Goal: Information Seeking & Learning: Find specific fact

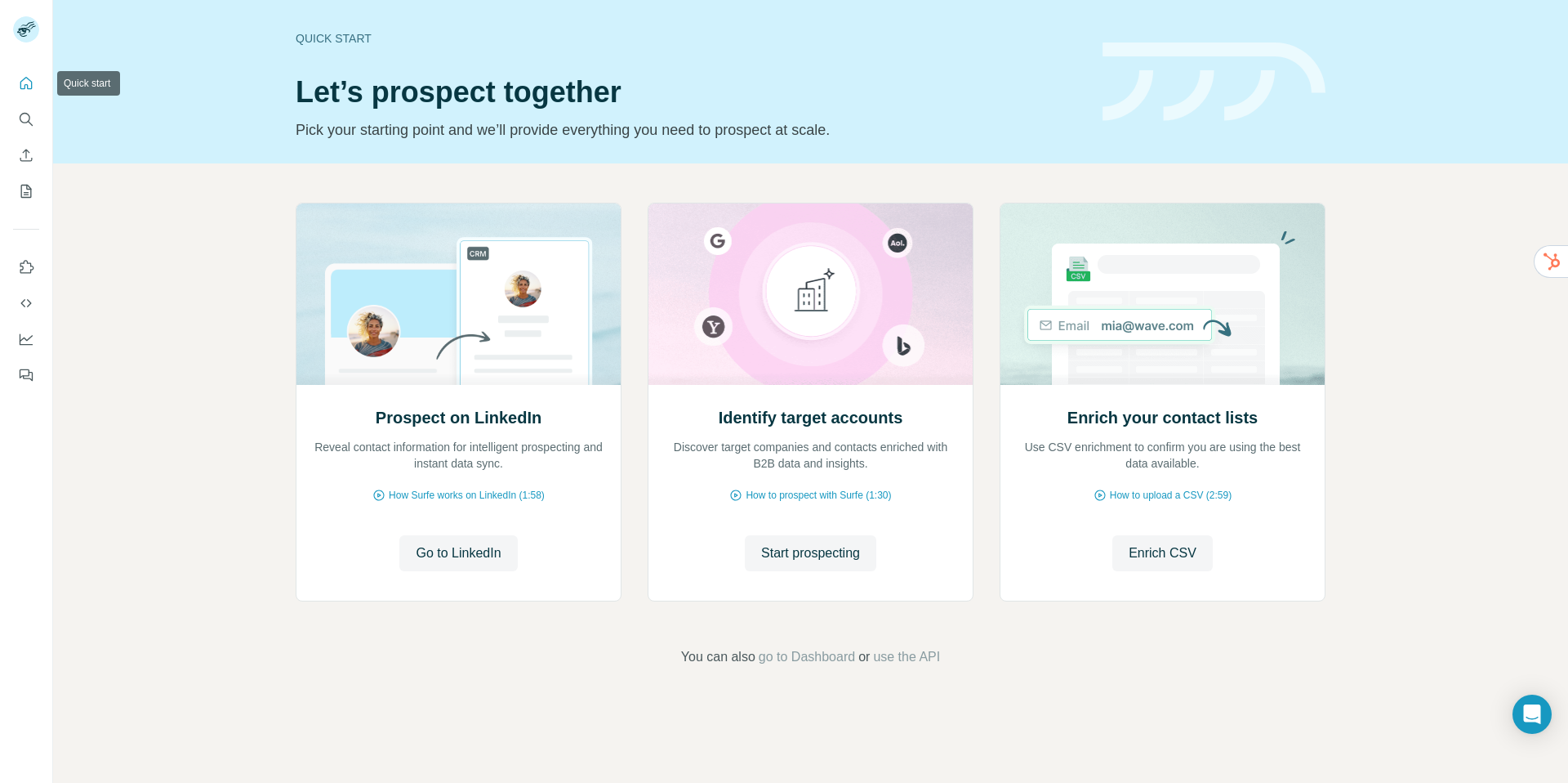
click at [29, 80] on icon "Quick start" at bounding box center [26, 82] width 12 height 12
click at [29, 110] on button "Search" at bounding box center [26, 119] width 26 height 29
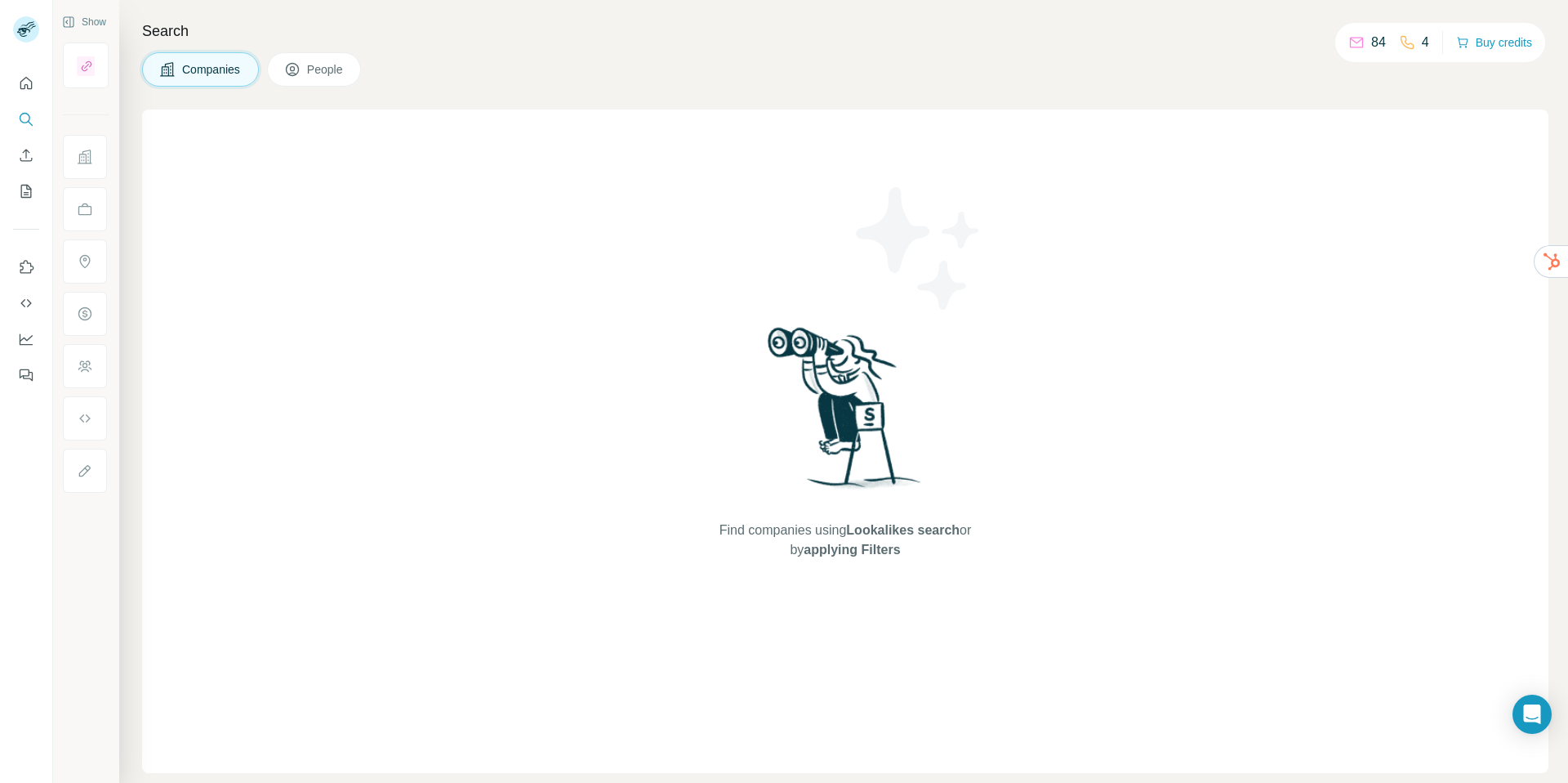
click at [335, 74] on span "People" at bounding box center [326, 69] width 37 height 16
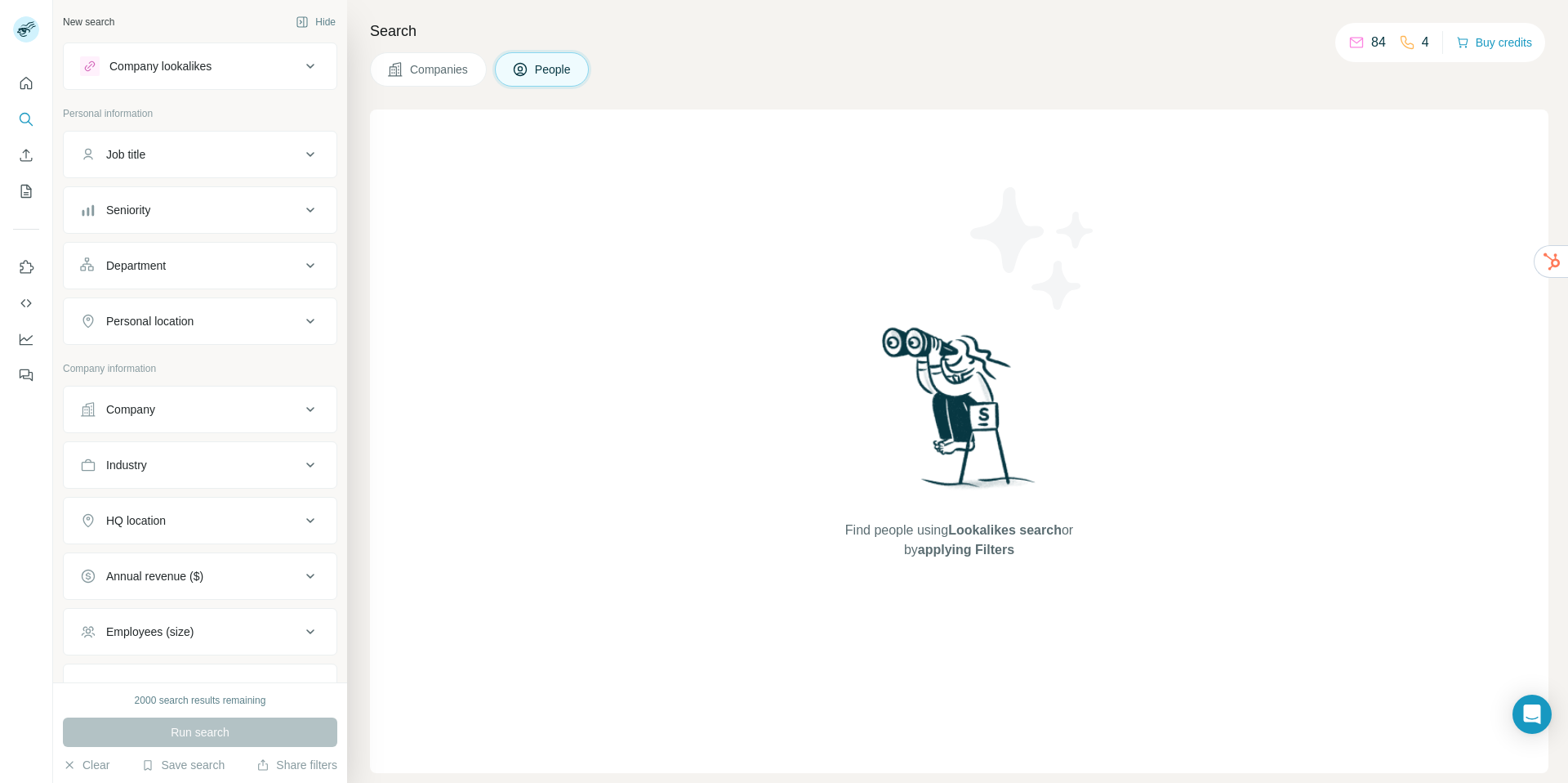
click at [231, 151] on div "Job title" at bounding box center [191, 154] width 220 height 16
click at [153, 195] on input "text" at bounding box center [184, 194] width 207 height 29
type input "**********"
click at [294, 204] on button "button" at bounding box center [307, 194] width 26 height 29
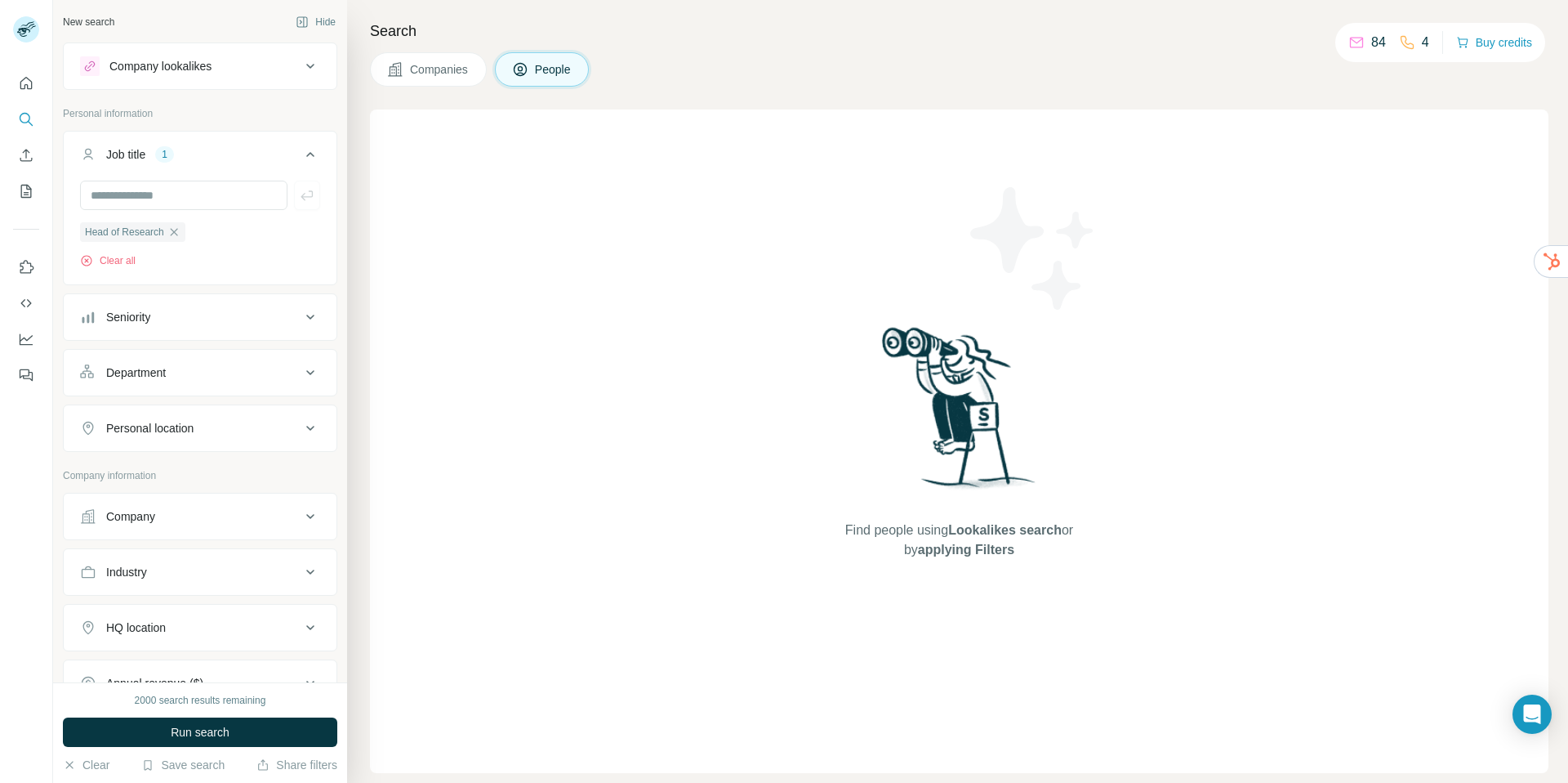
click at [306, 574] on icon at bounding box center [310, 572] width 8 height 5
click at [237, 613] on input at bounding box center [191, 612] width 202 height 18
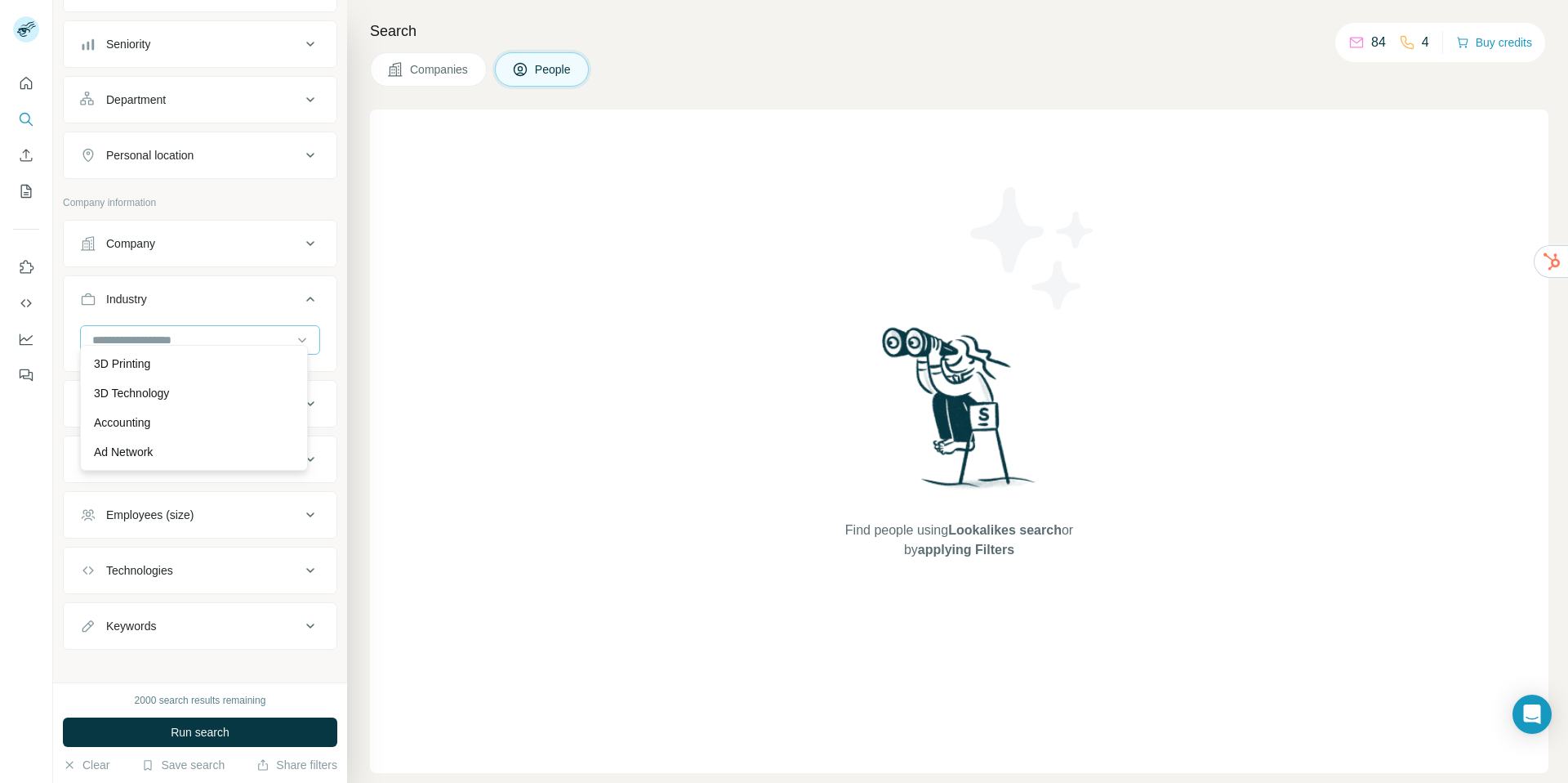
scroll to position [286, 0]
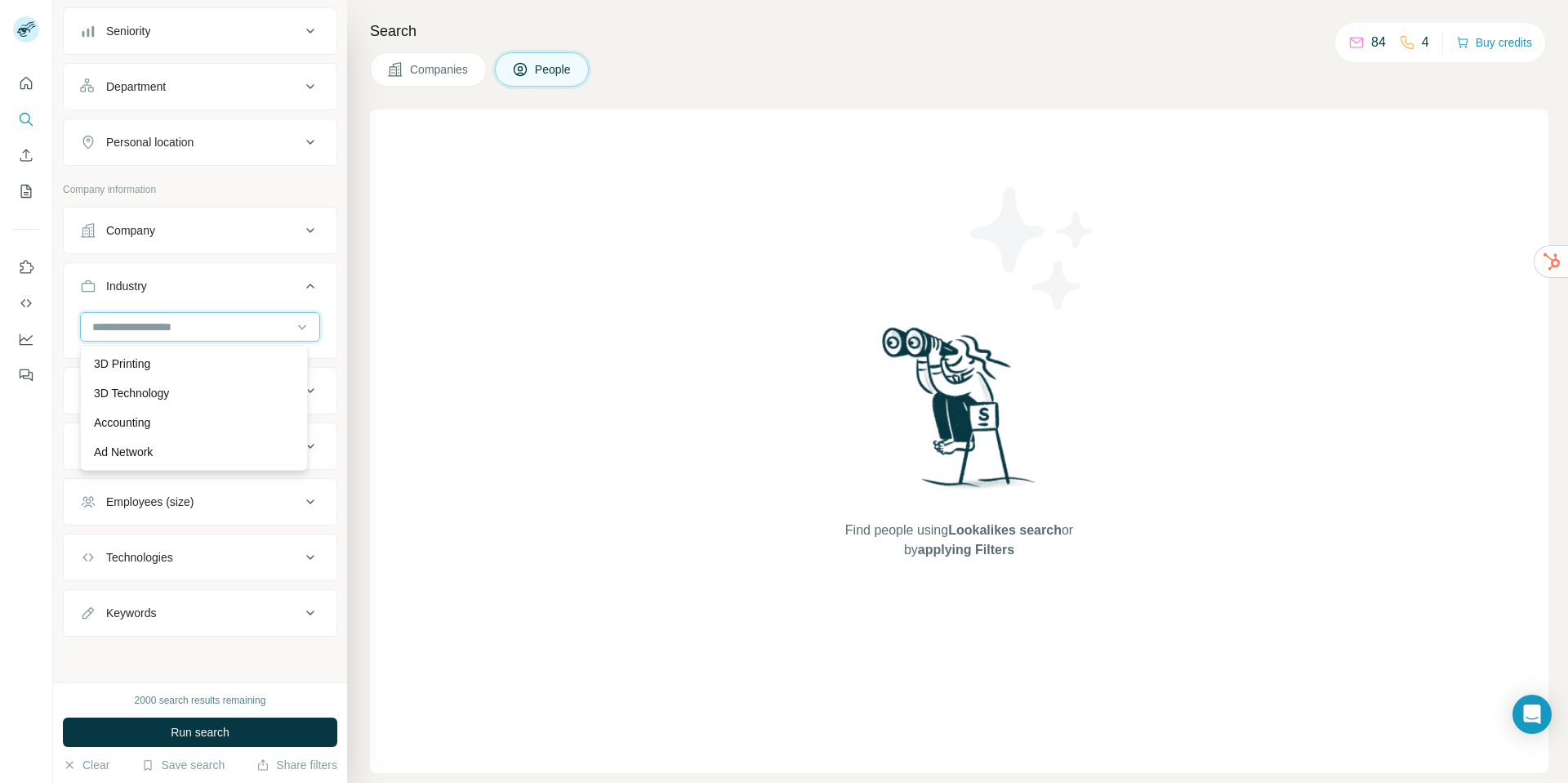
click at [179, 324] on input at bounding box center [191, 326] width 202 height 18
click at [163, 329] on input at bounding box center [191, 326] width 202 height 18
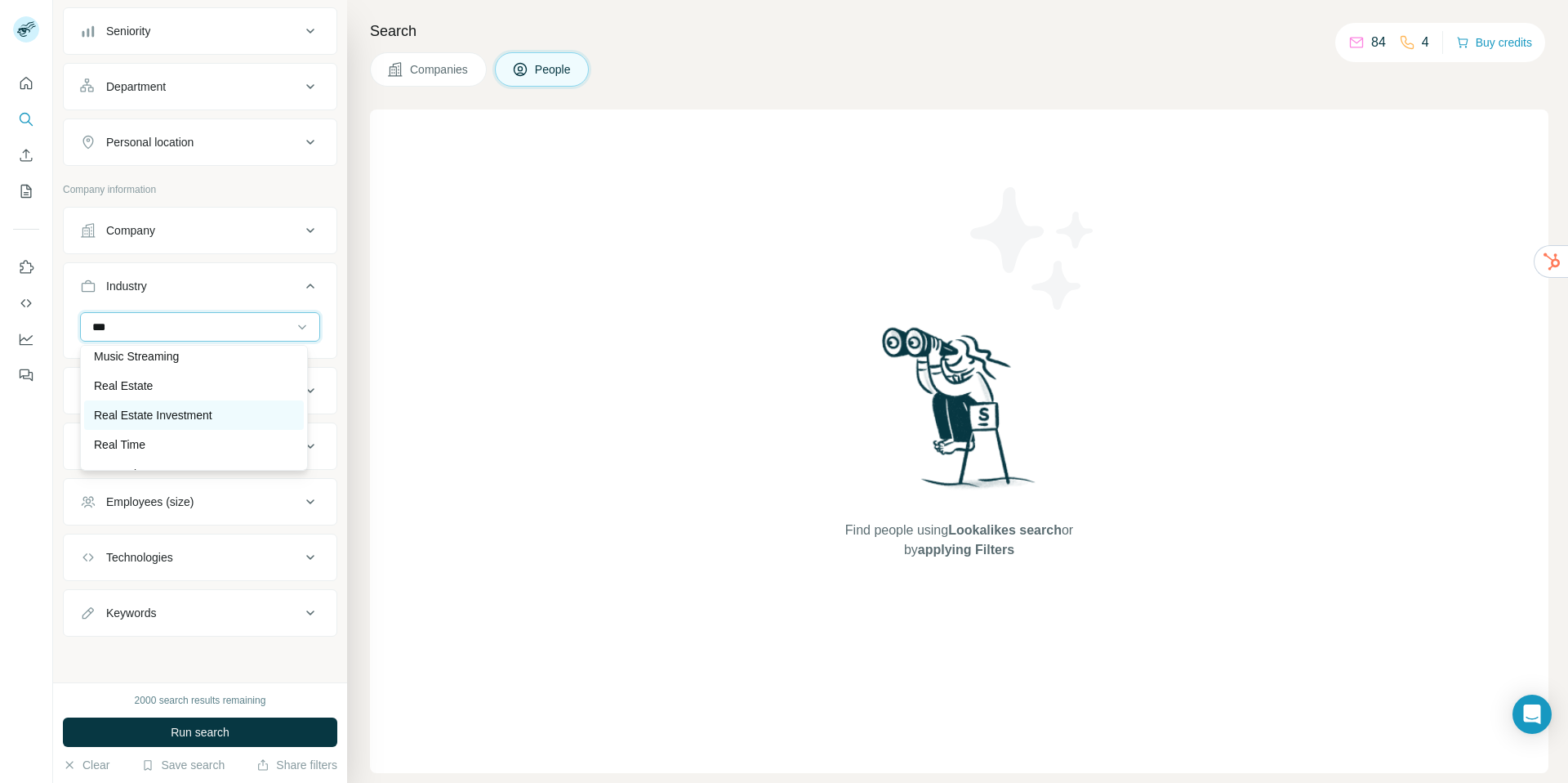
scroll to position [159, 0]
type input "***"
click at [134, 383] on p "Real Estate" at bounding box center [123, 381] width 59 height 16
click at [192, 327] on input at bounding box center [191, 326] width 202 height 18
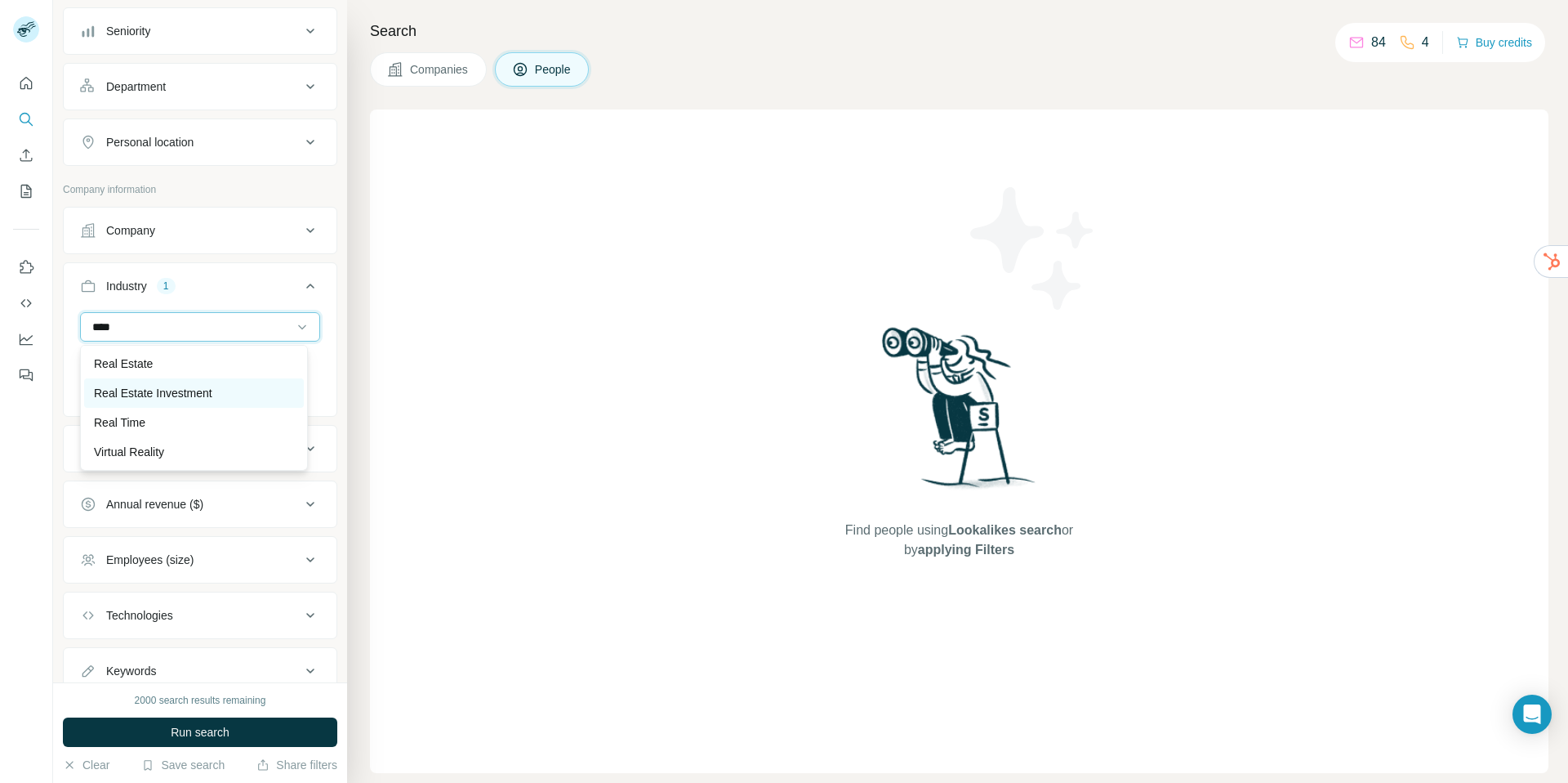
type input "****"
click at [174, 392] on p "Real Estate Investment" at bounding box center [153, 392] width 119 height 16
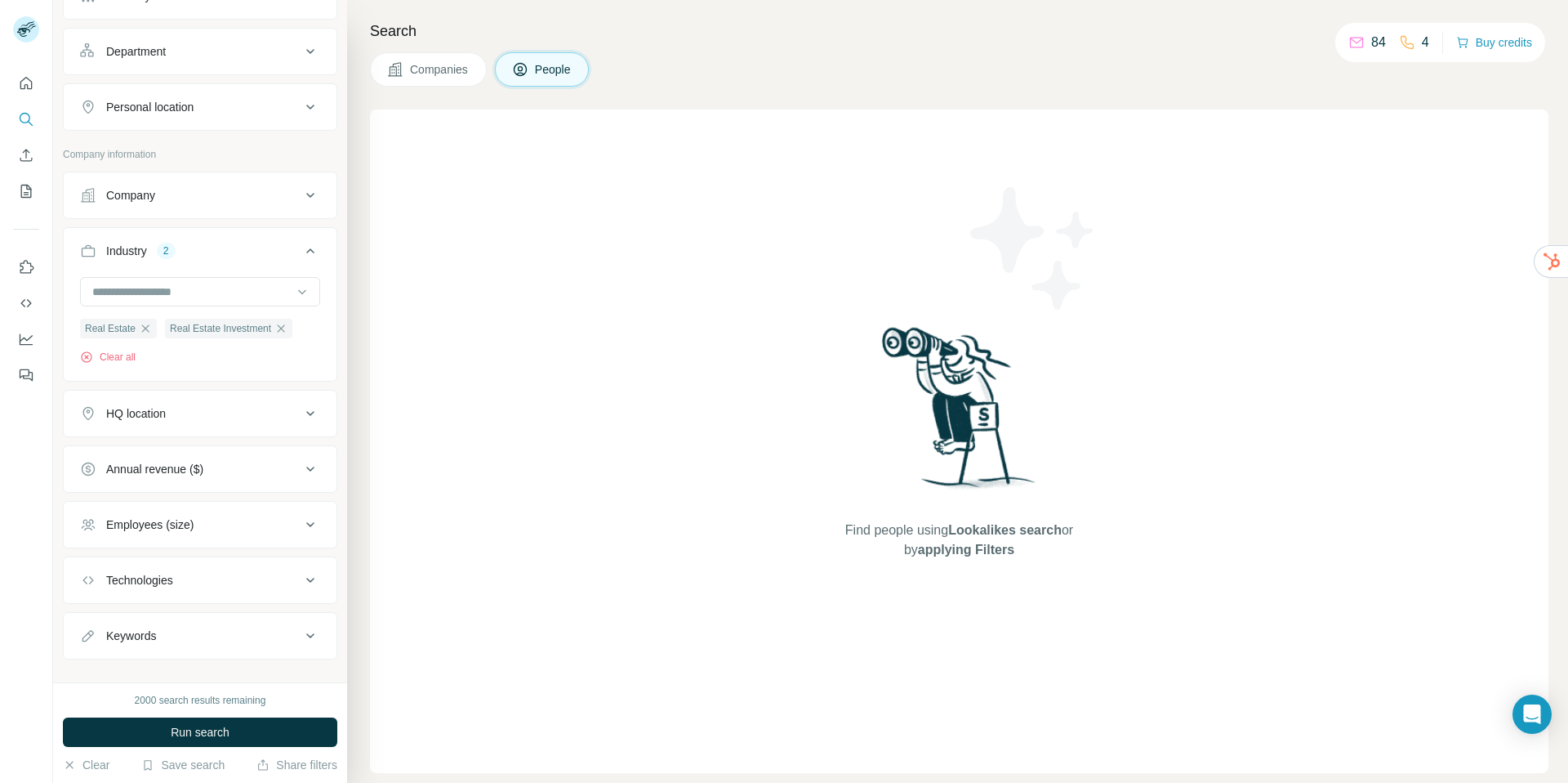
scroll to position [345, 0]
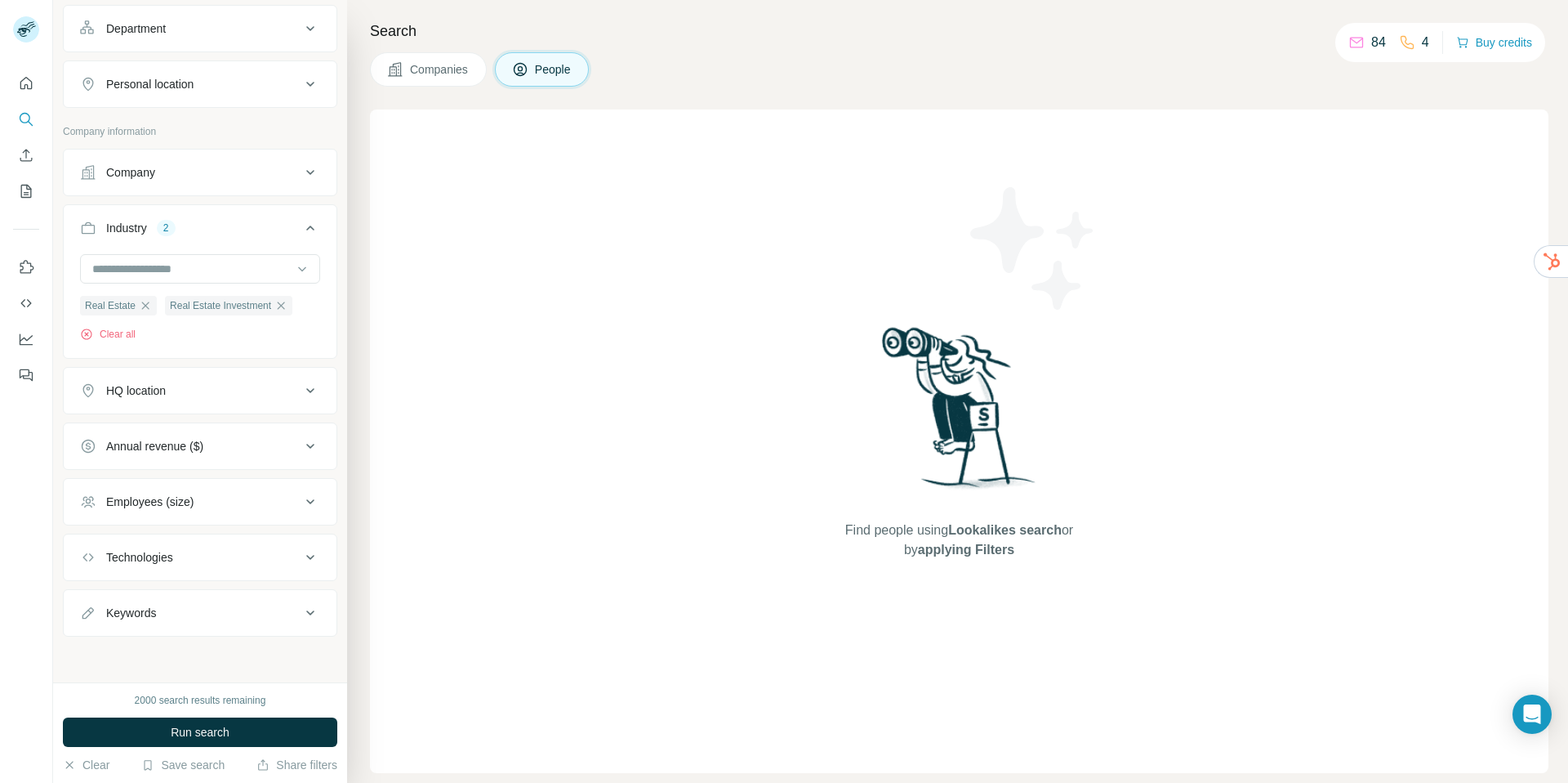
click at [173, 394] on div "HQ location" at bounding box center [191, 390] width 220 height 16
click at [149, 434] on input "text" at bounding box center [200, 430] width 240 height 29
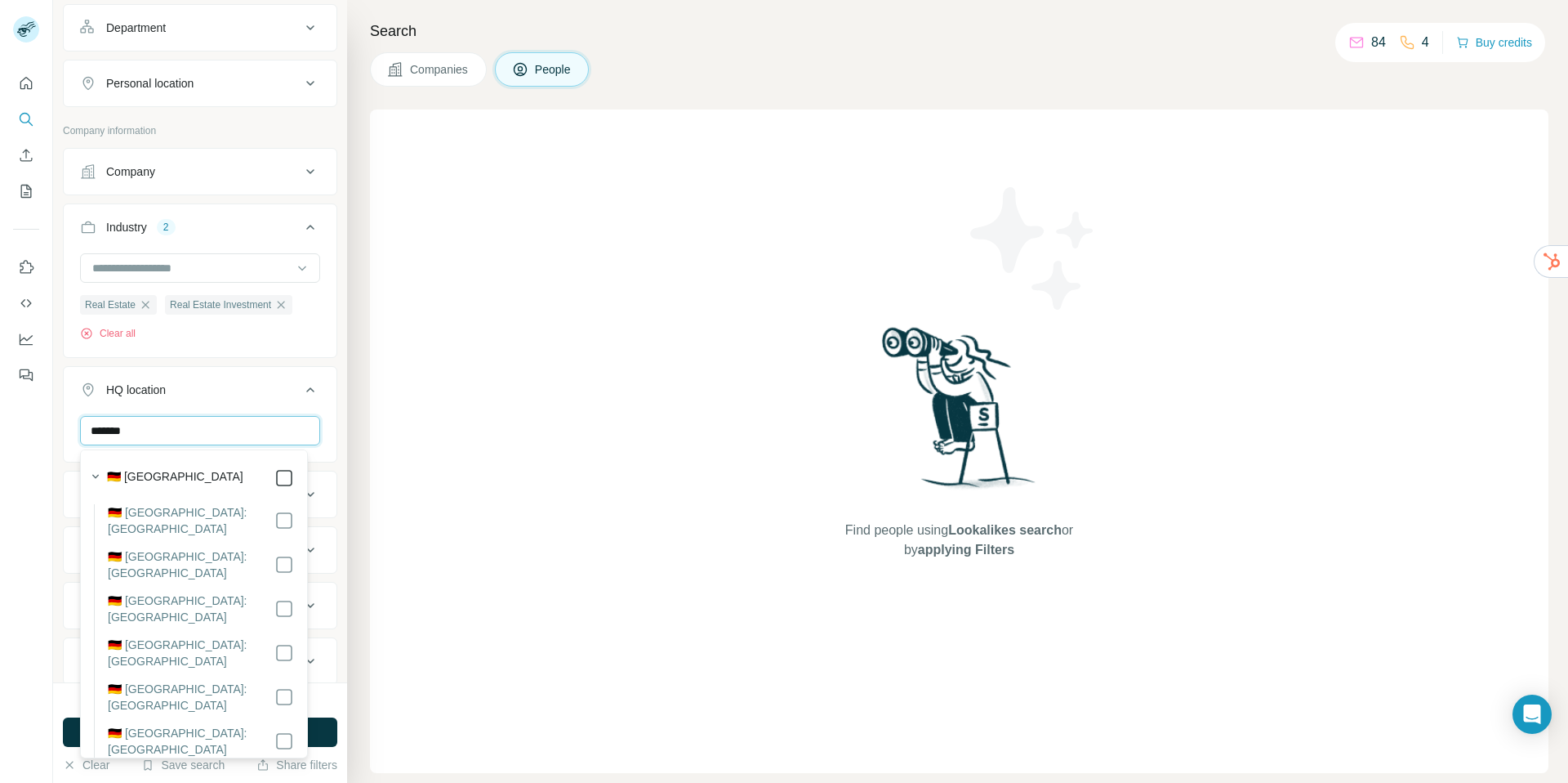
type input "*******"
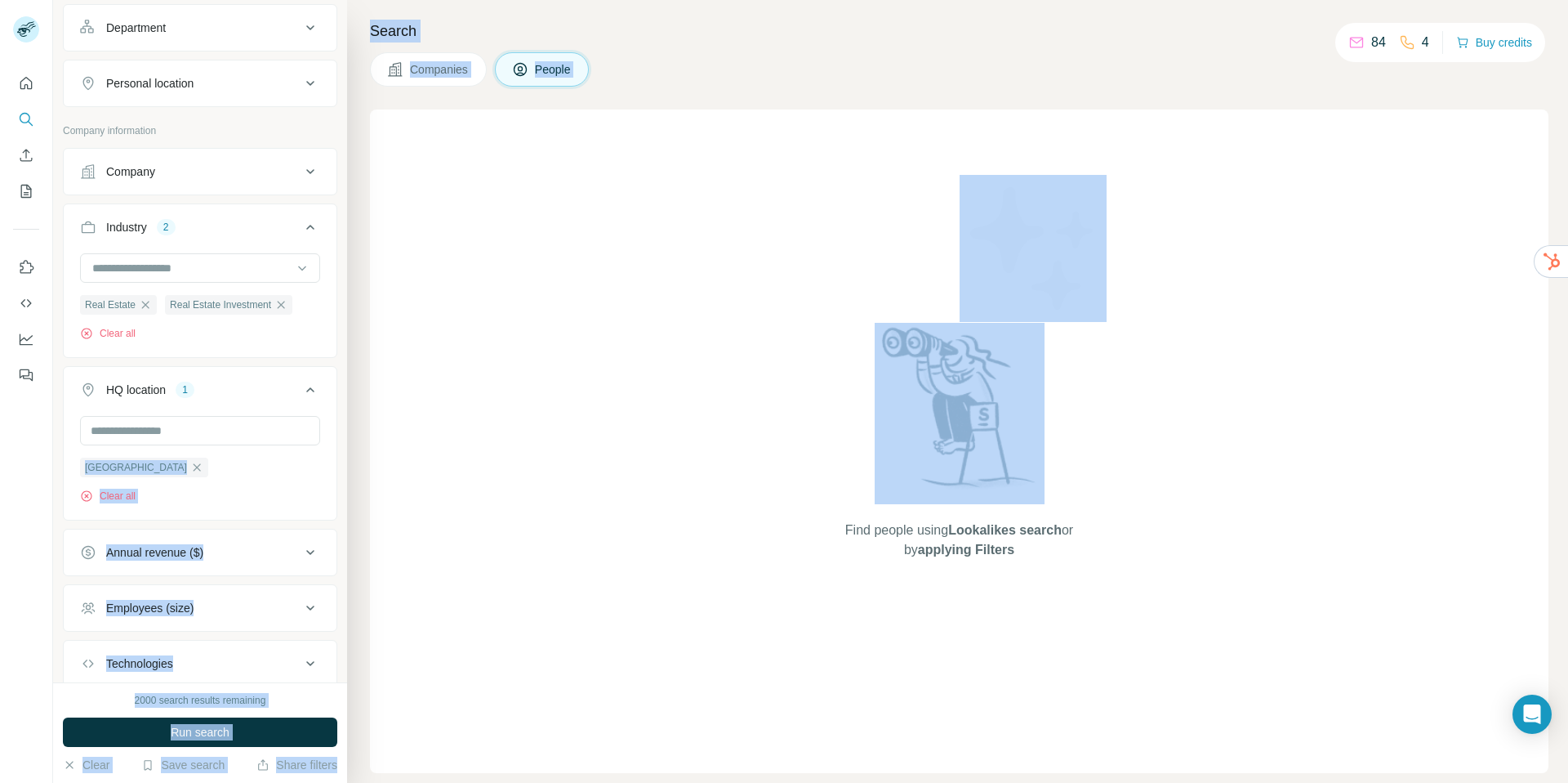
drag, startPoint x: 406, startPoint y: 500, endPoint x: 206, endPoint y: 463, distance: 203.4
click at [206, 463] on div "New search Hide Company lookalikes Personal information Job title 1 Head of Res…" at bounding box center [811, 392] width 1516 height 783
click at [438, 422] on div "Find people using Lookalikes search or by applying Filters" at bounding box center [959, 441] width 1179 height 663
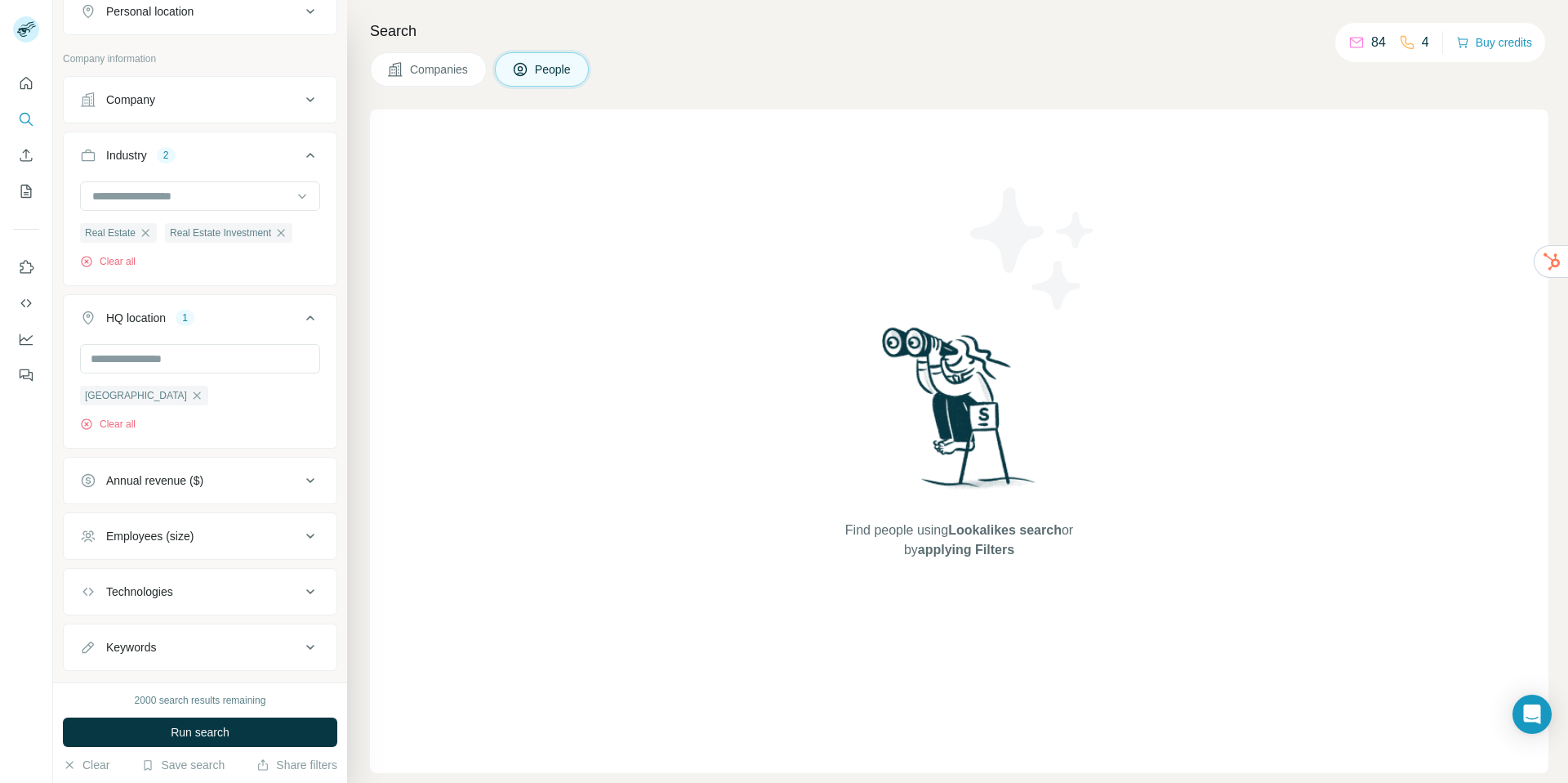
scroll to position [452, 0]
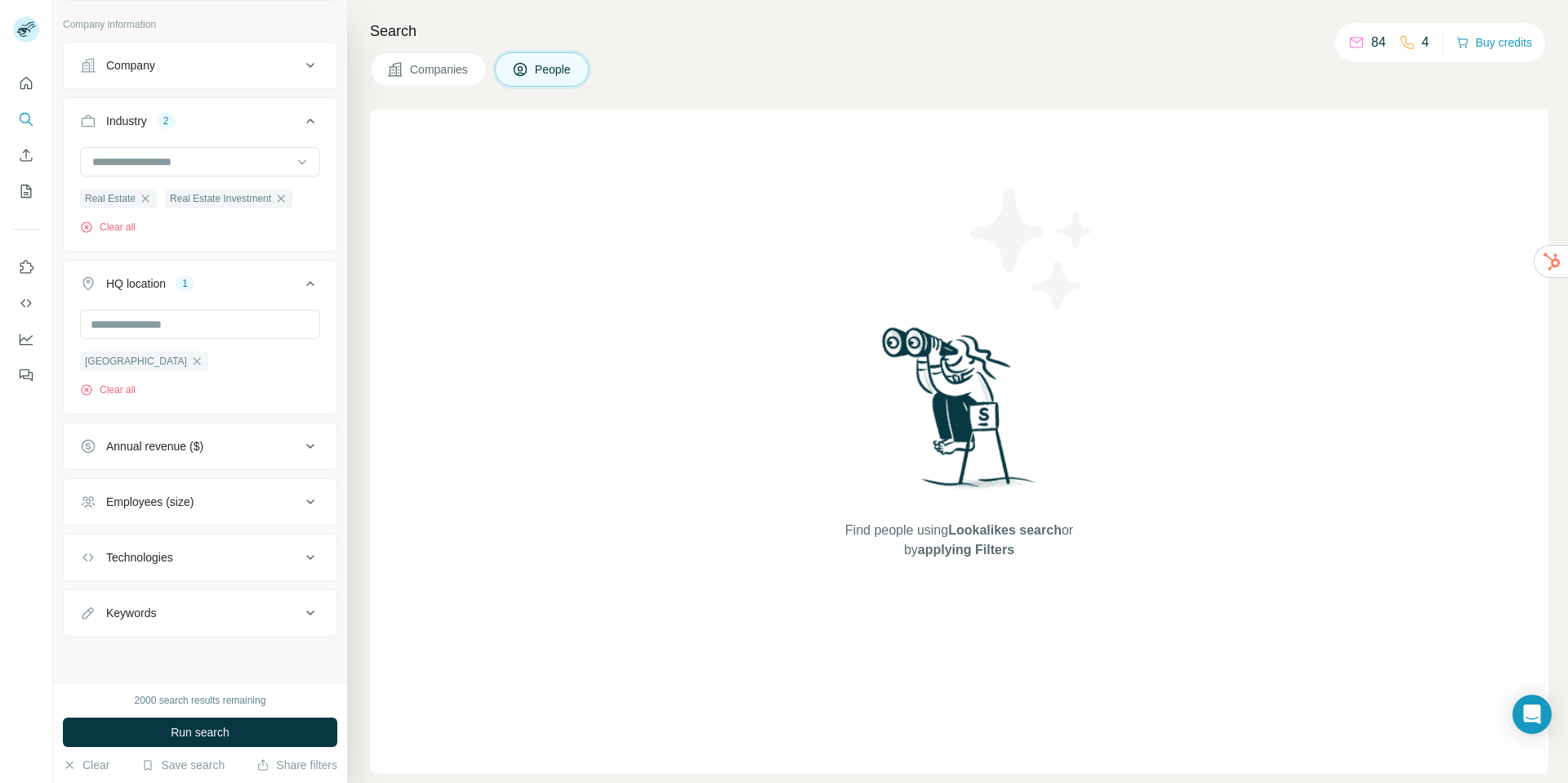
click at [257, 236] on div "Real Estate Real Estate Investment Clear all" at bounding box center [200, 197] width 273 height 101
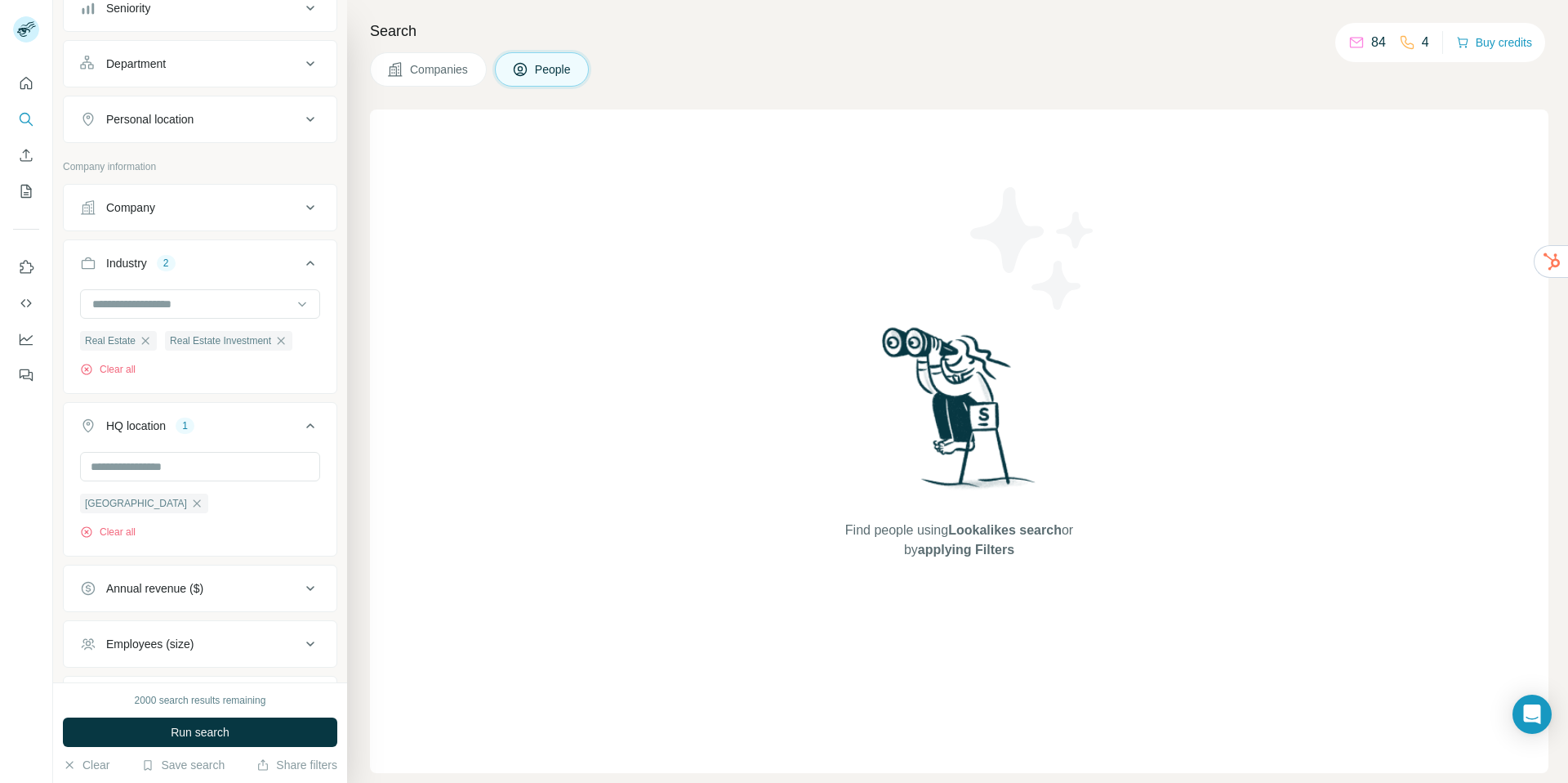
scroll to position [307, 0]
click at [183, 744] on button "Run search" at bounding box center [200, 732] width 275 height 29
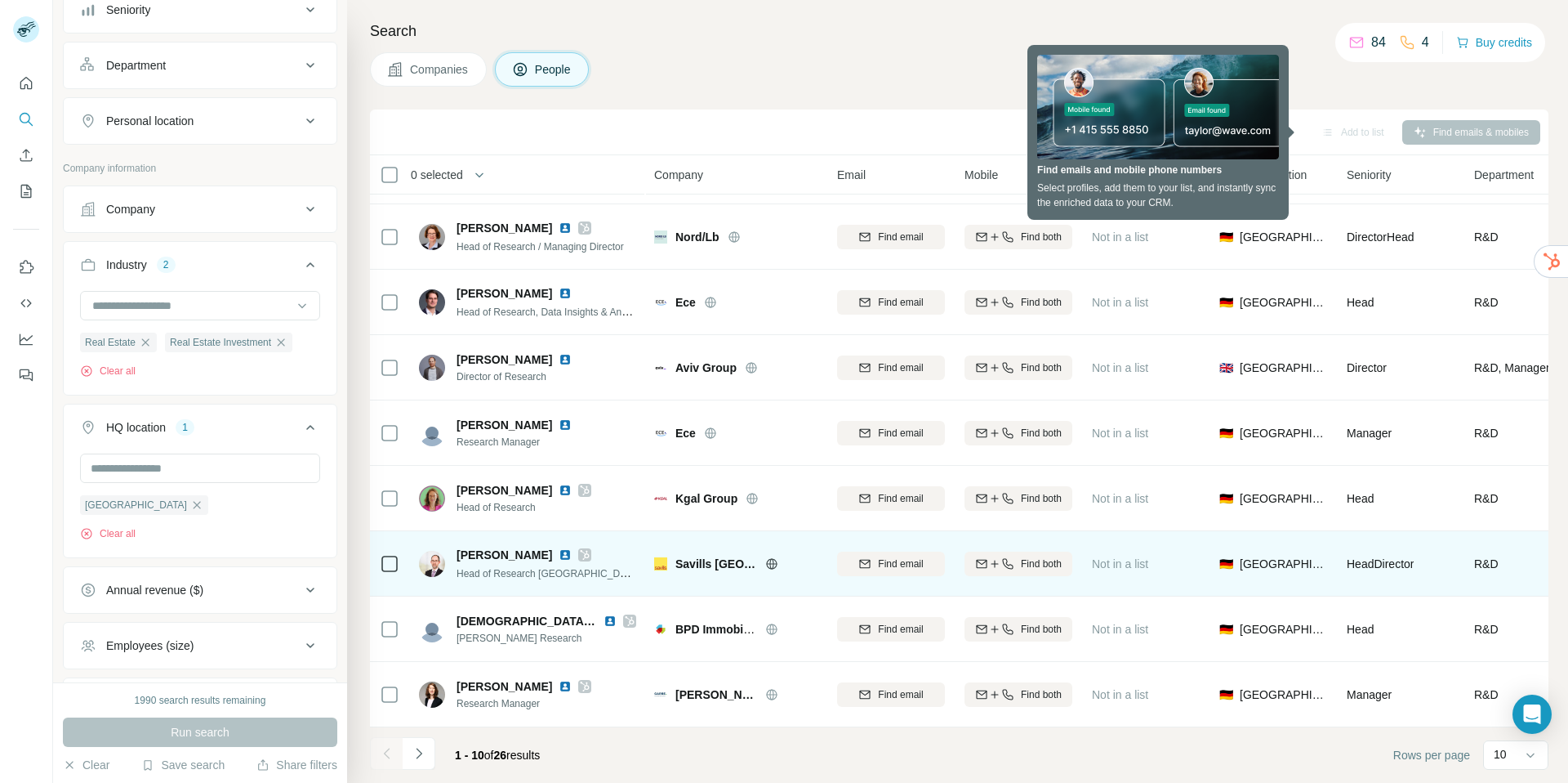
scroll to position [130, 0]
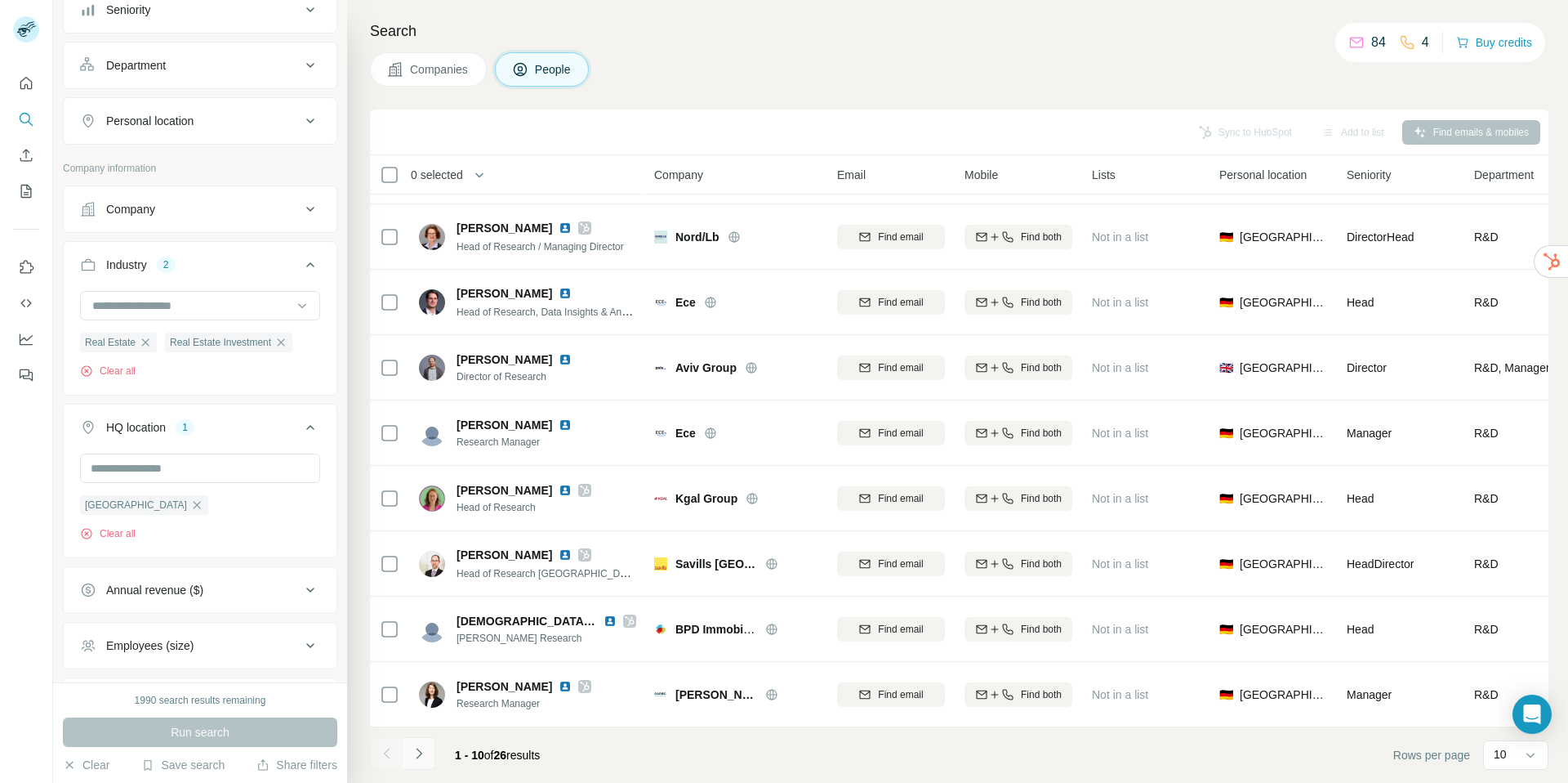
click at [420, 754] on icon "Navigate to next page" at bounding box center [418, 752] width 6 height 10
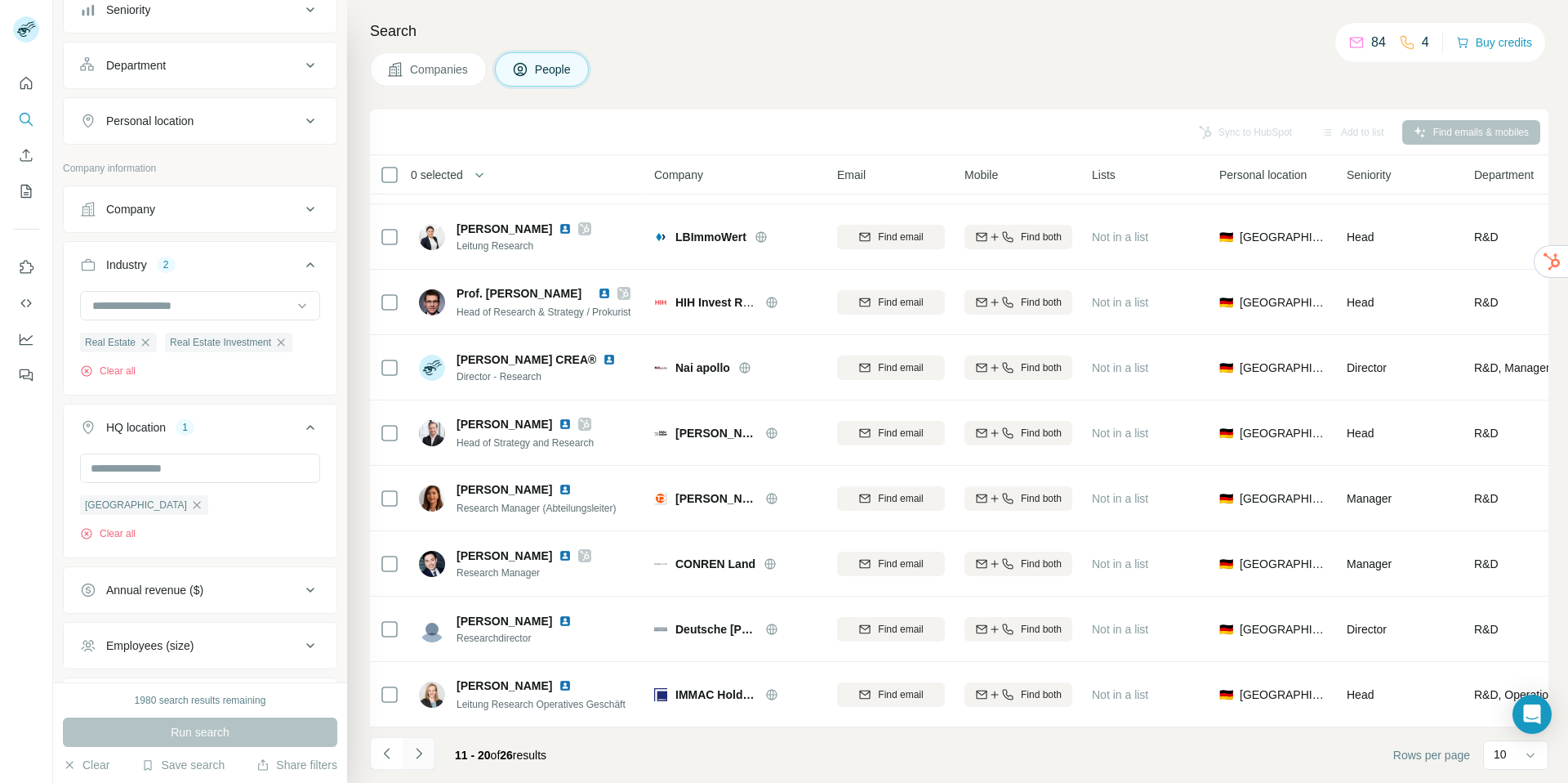
click at [418, 753] on icon "Navigate to next page" at bounding box center [418, 753] width 16 height 16
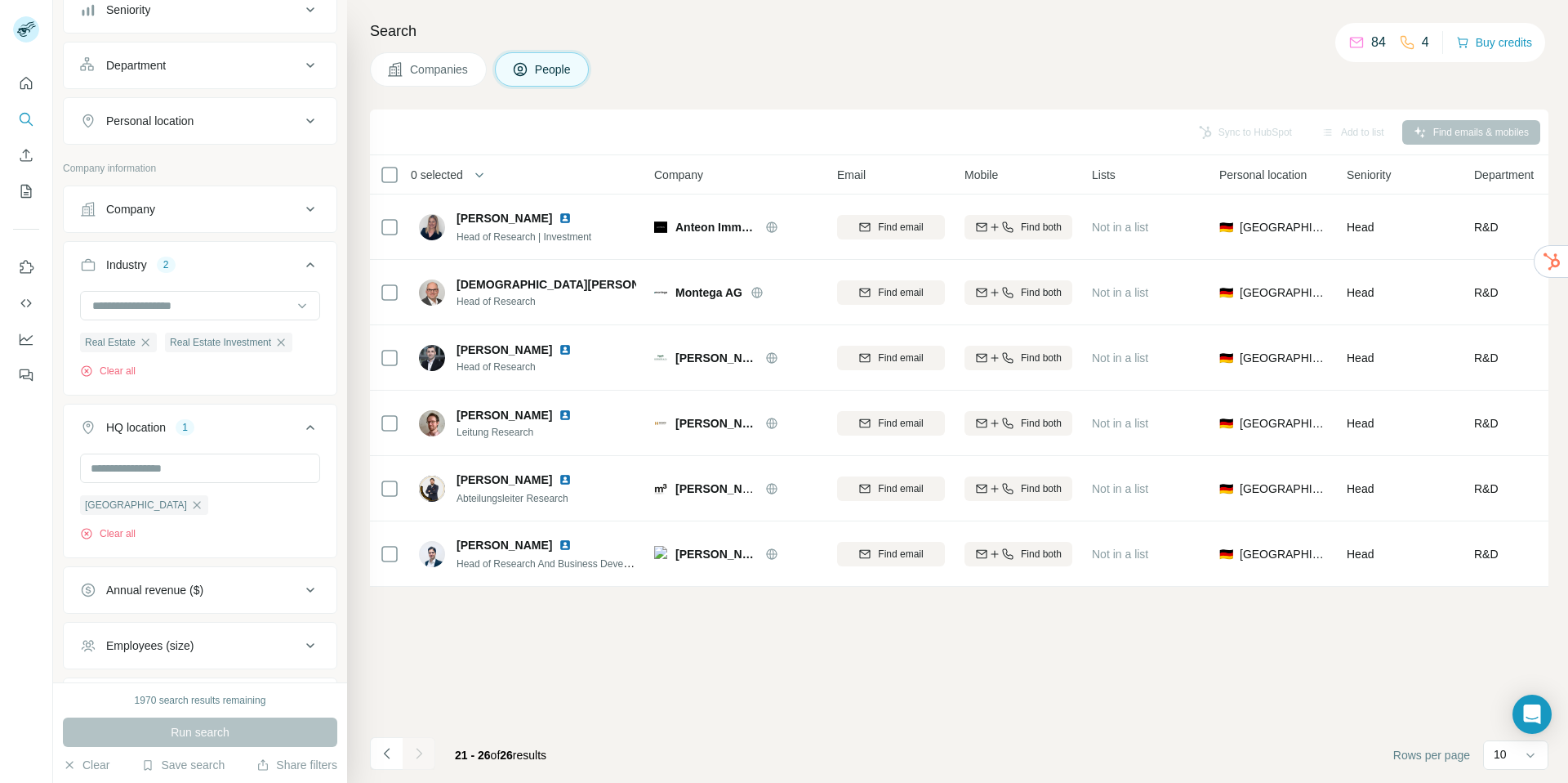
scroll to position [0, 0]
click at [388, 755] on icon "Navigate to previous page" at bounding box center [387, 753] width 16 height 16
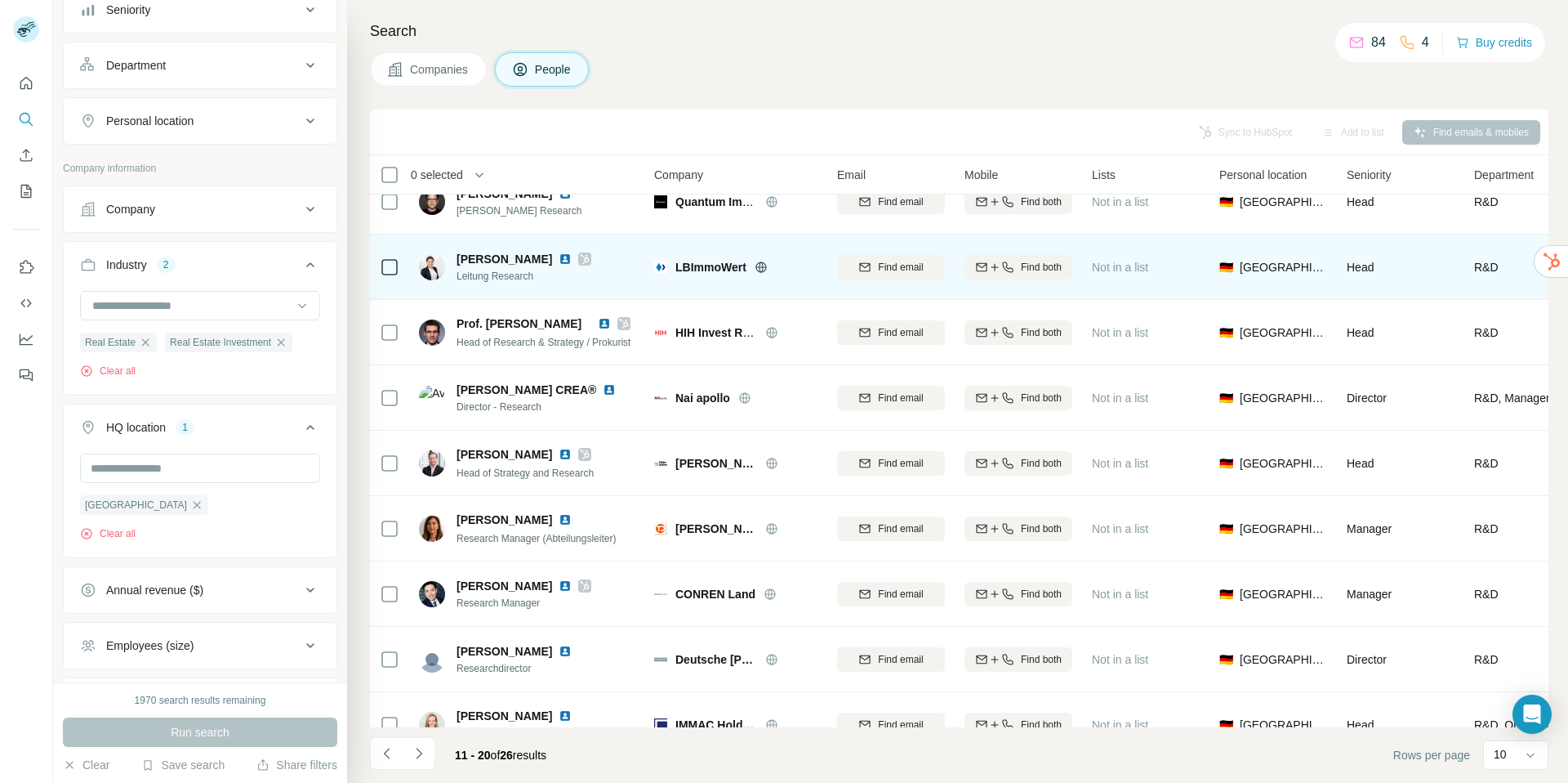
scroll to position [130, 0]
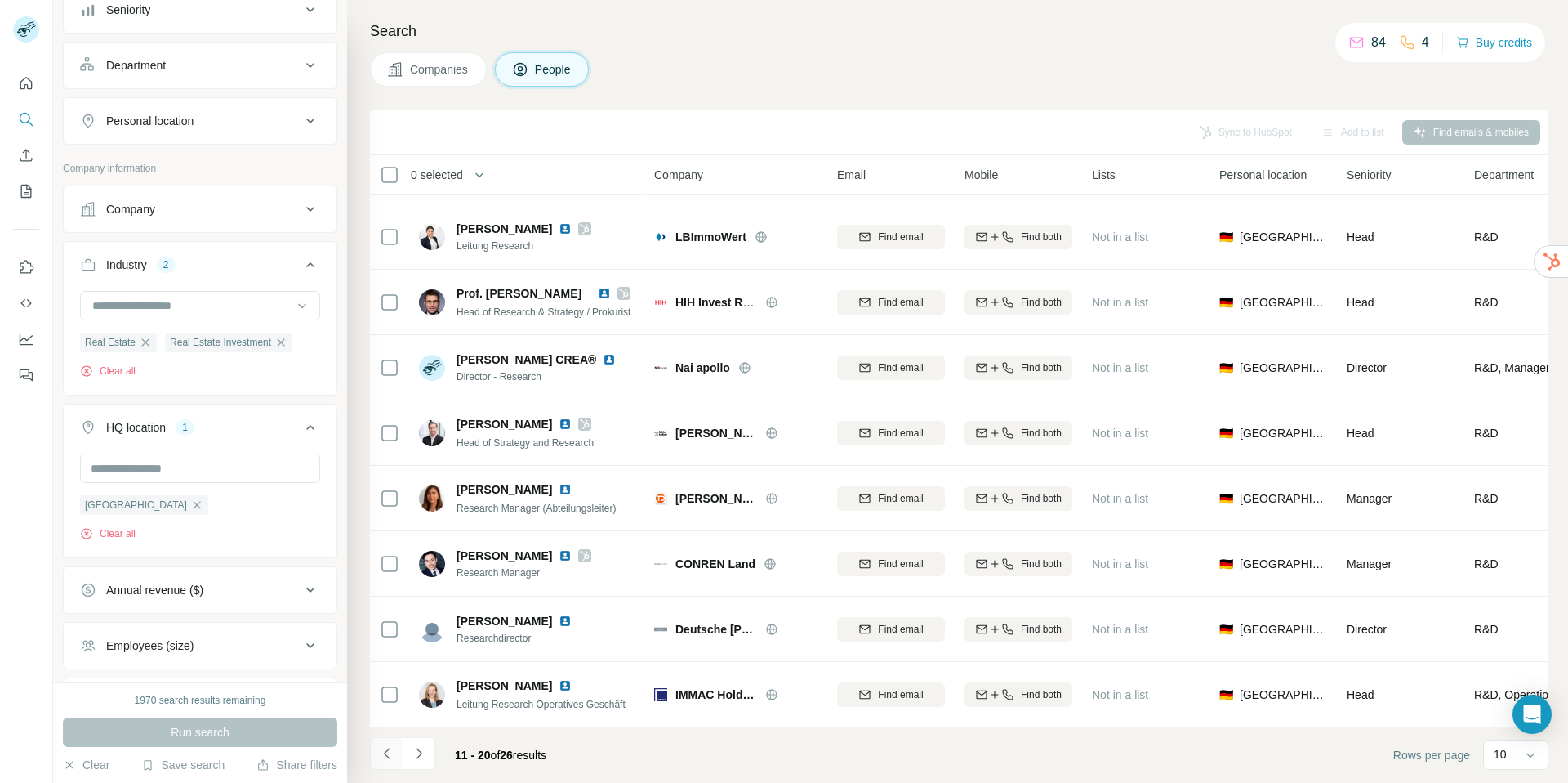
click at [387, 751] on icon "Navigate to previous page" at bounding box center [387, 753] width 16 height 16
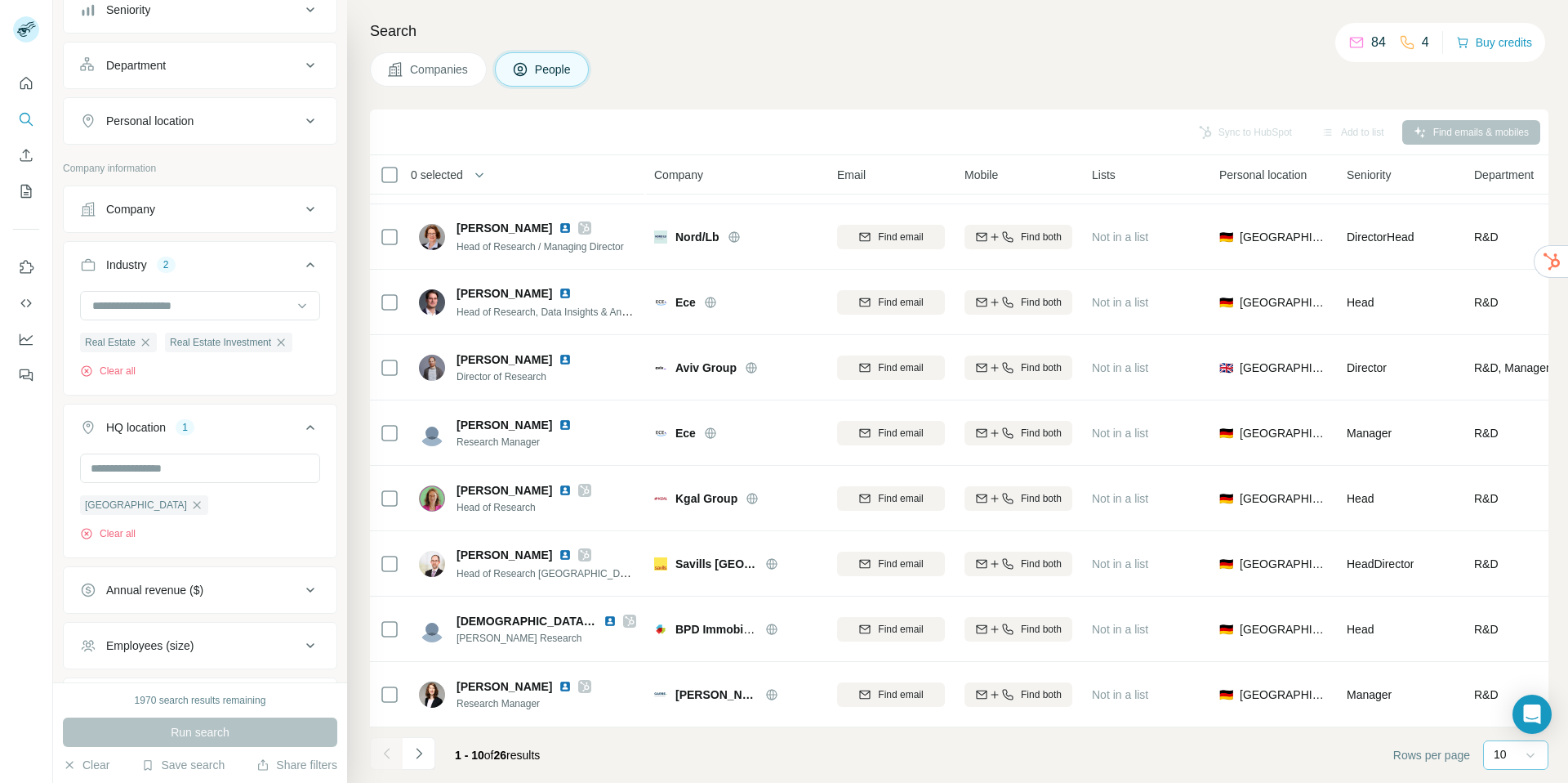
click at [1530, 754] on icon at bounding box center [1530, 754] width 16 height 16
click at [1503, 630] on p "60" at bounding box center [1504, 630] width 13 height 16
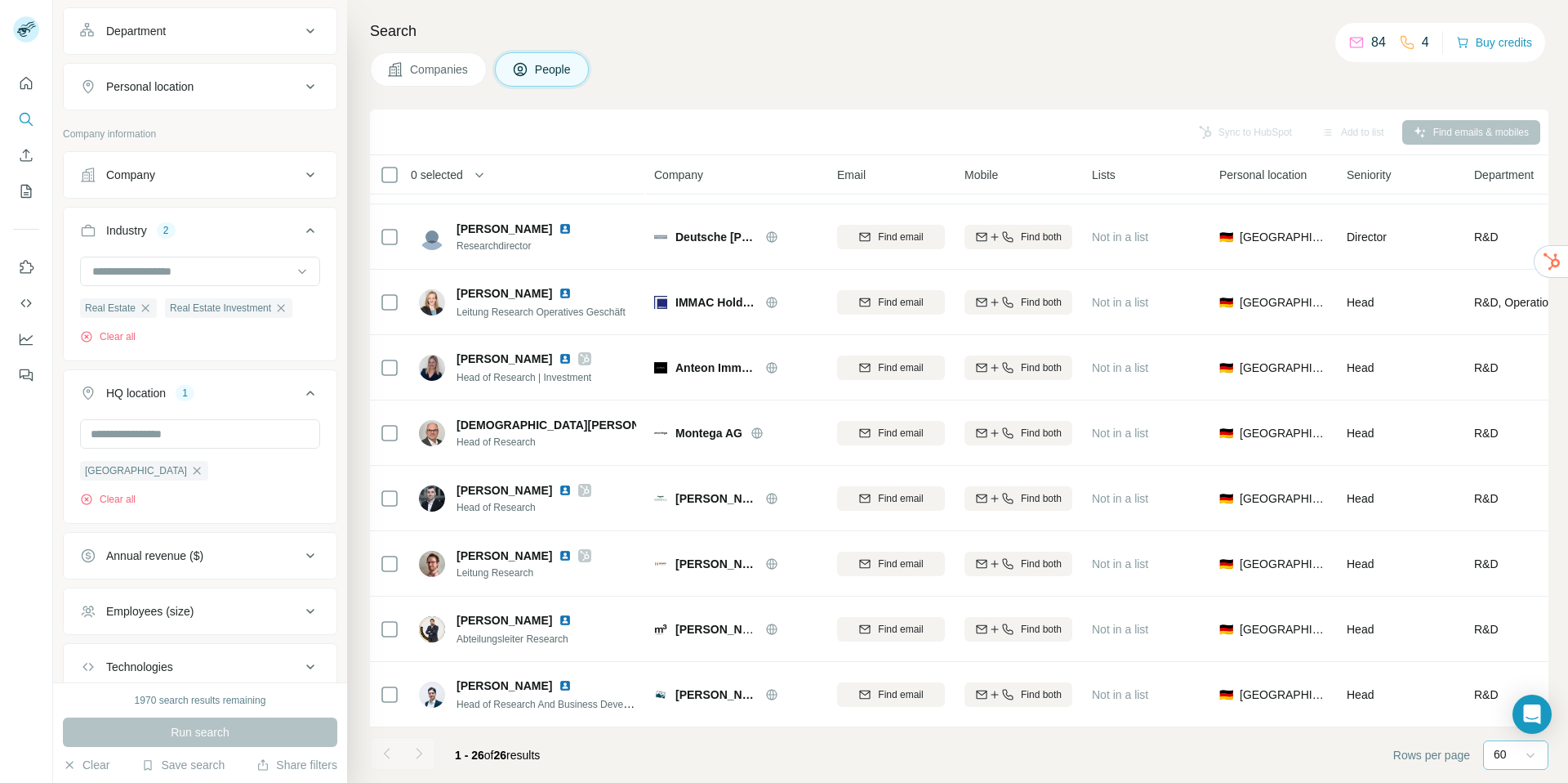
scroll to position [452, 0]
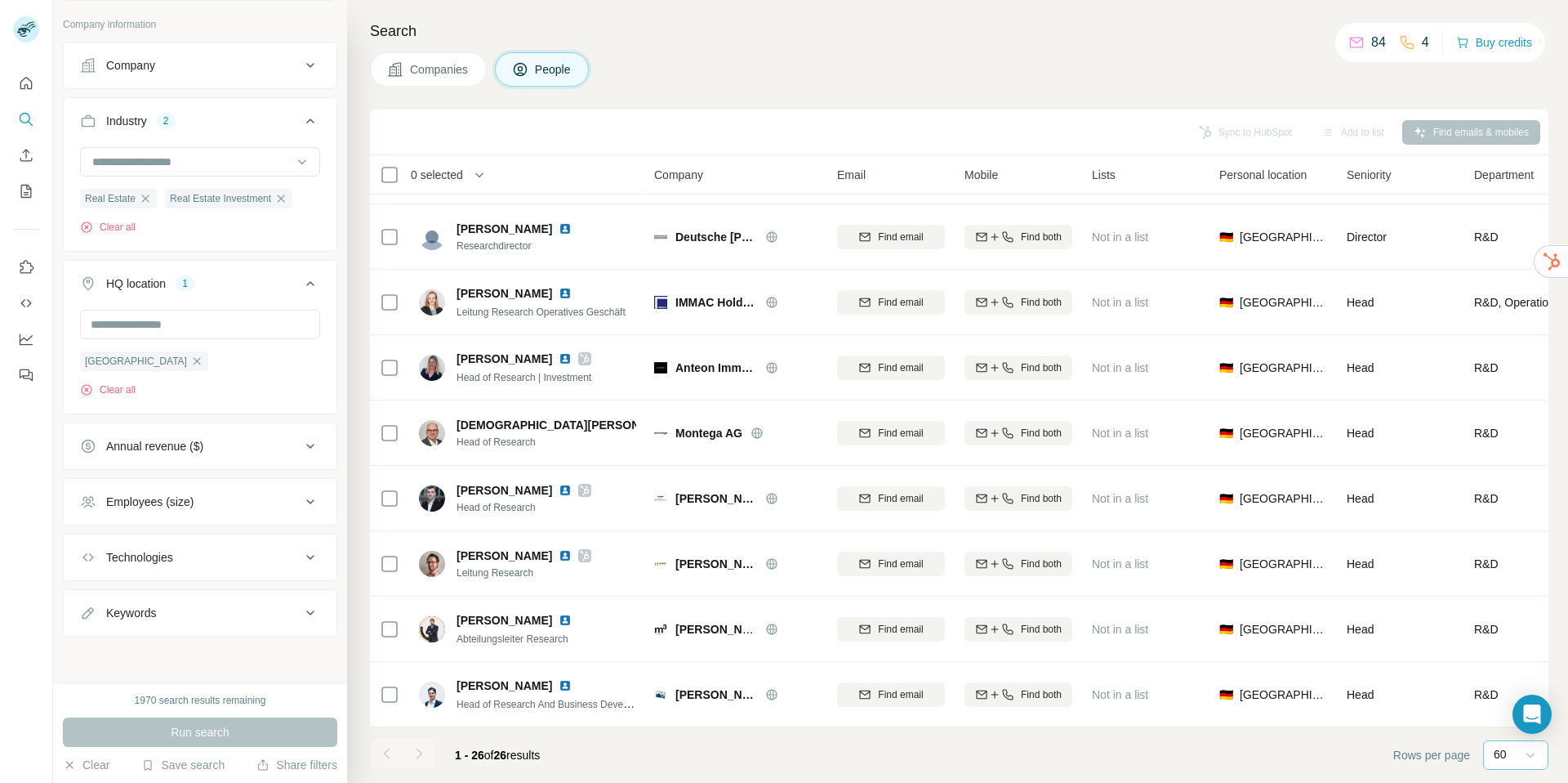
click at [249, 364] on div "[GEOGRAPHIC_DATA] Clear all" at bounding box center [200, 354] width 240 height 88
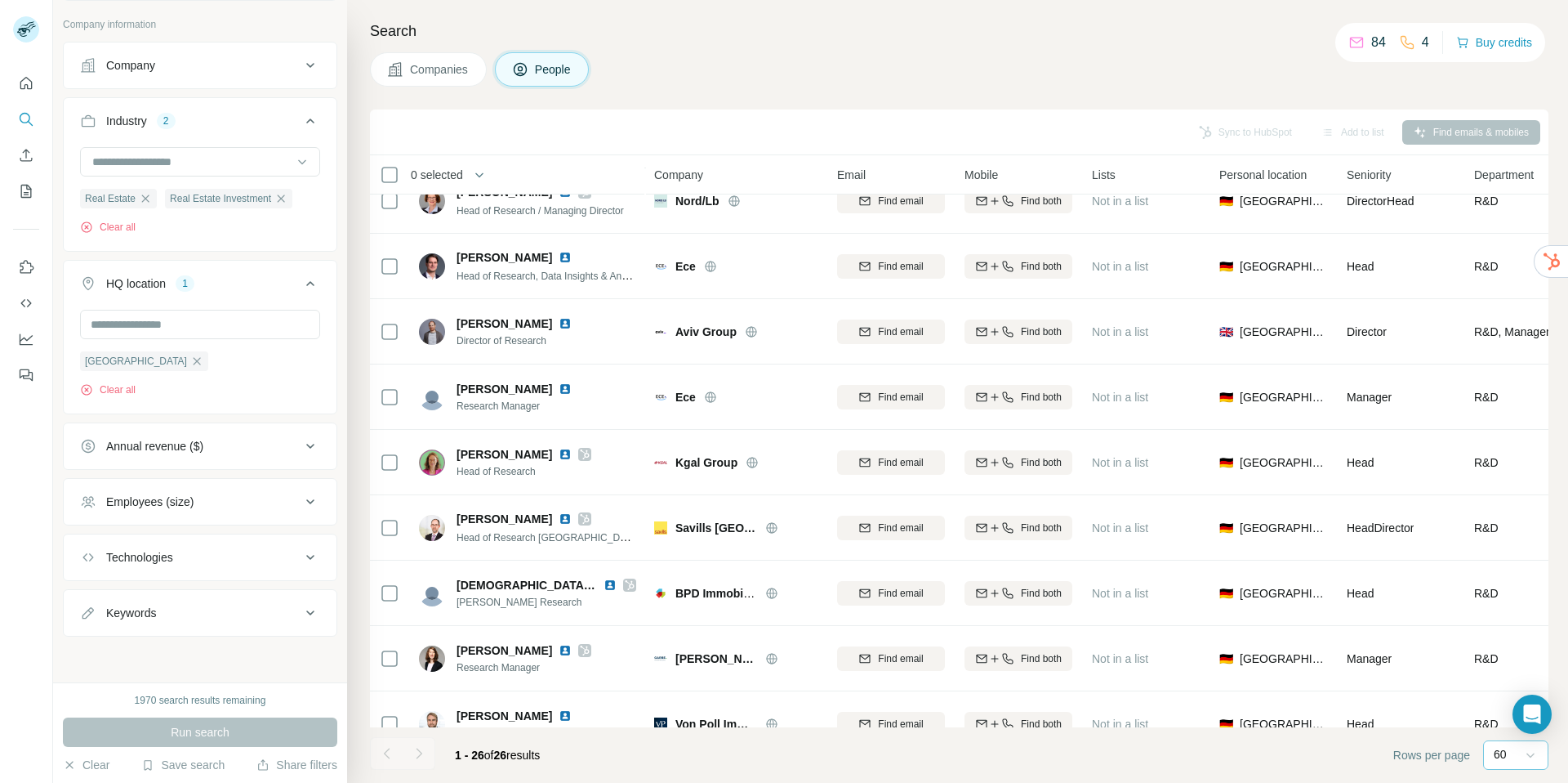
scroll to position [0, 0]
